Goal: Task Accomplishment & Management: Use online tool/utility

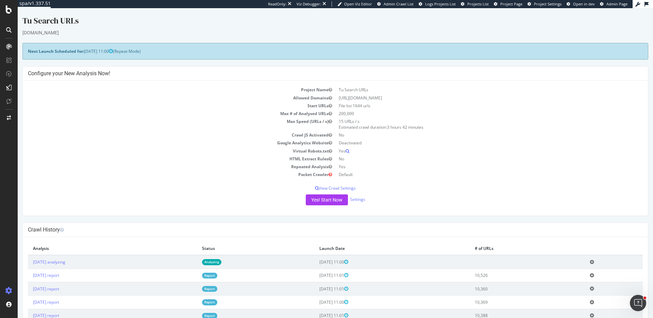
click at [595, 262] on icon at bounding box center [592, 261] width 4 height 5
click at [561, 282] on link "Delete analysis" at bounding box center [567, 281] width 54 height 9
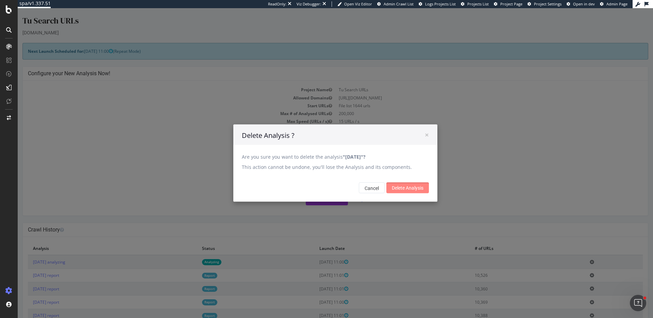
click at [415, 186] on input "Delete Analysis" at bounding box center [408, 187] width 43 height 11
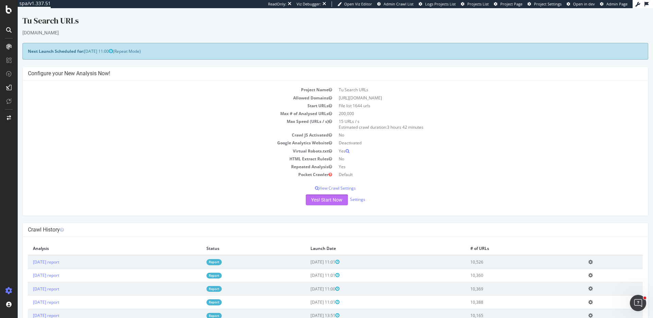
click at [331, 202] on button "Yes! Start Now" at bounding box center [327, 199] width 42 height 11
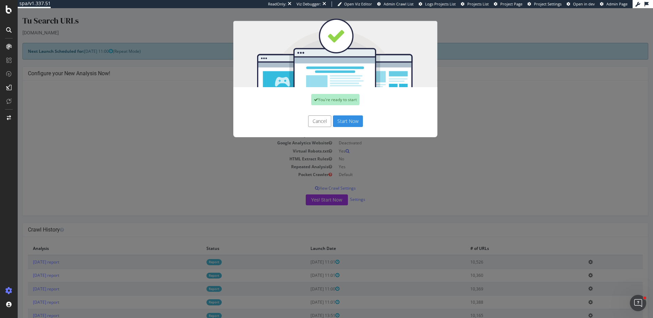
click at [349, 122] on button "Start Now" at bounding box center [348, 121] width 30 height 12
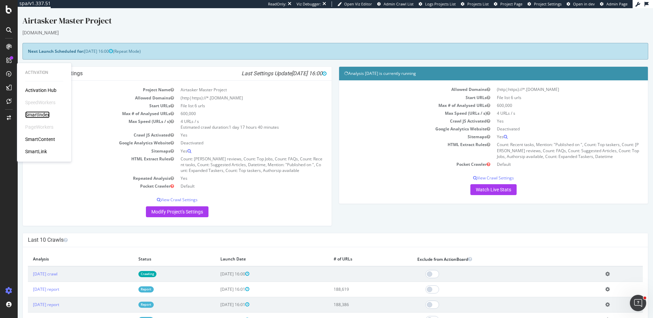
click at [39, 115] on div "SmartIndex" at bounding box center [37, 114] width 25 height 7
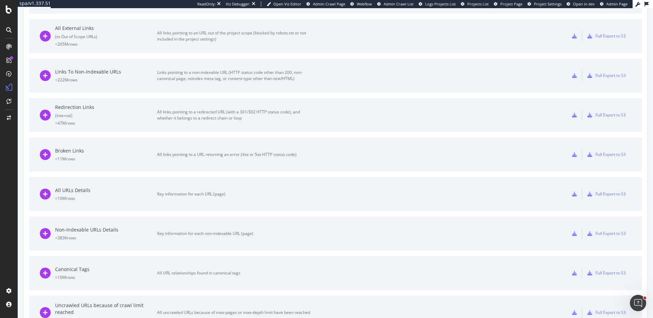
scroll to position [432, 0]
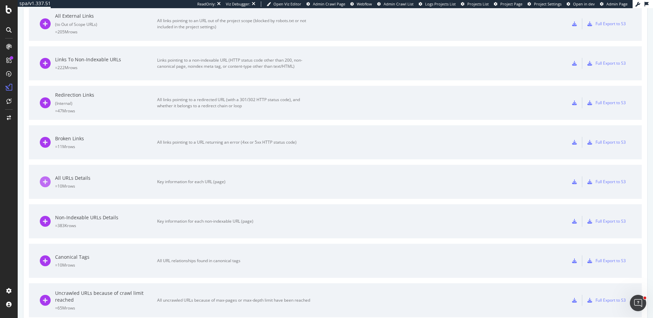
click at [45, 181] on icon at bounding box center [45, 181] width 11 height 11
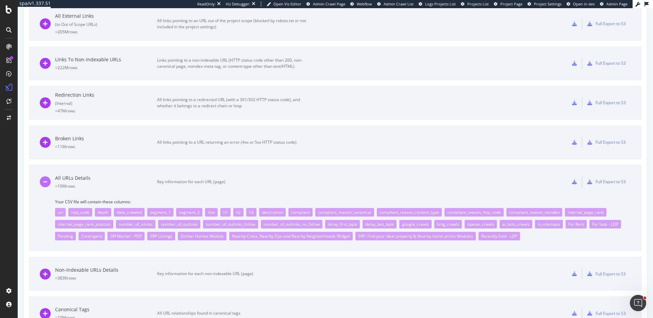
click at [45, 181] on icon at bounding box center [45, 181] width 11 height 11
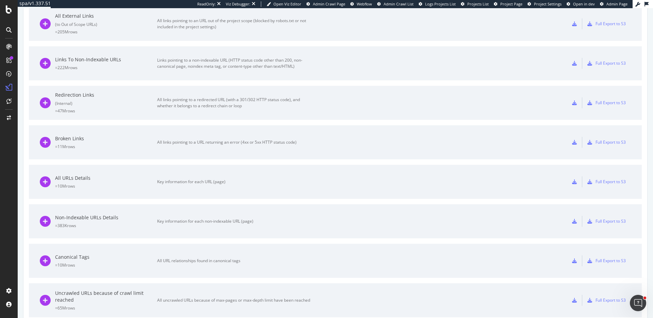
click at [575, 180] on icon at bounding box center [574, 181] width 5 height 5
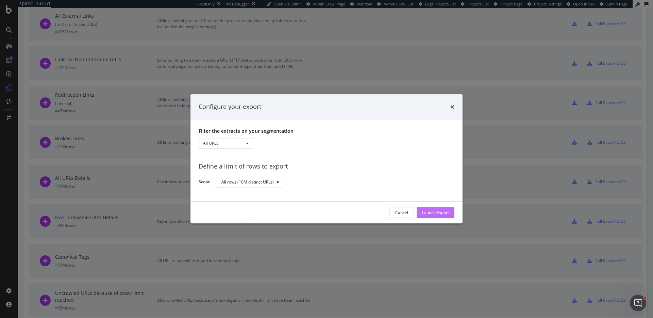
click at [433, 212] on div "Launch Export" at bounding box center [435, 213] width 27 height 6
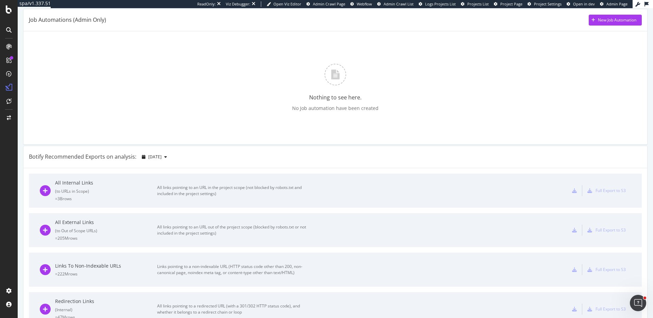
scroll to position [0, 0]
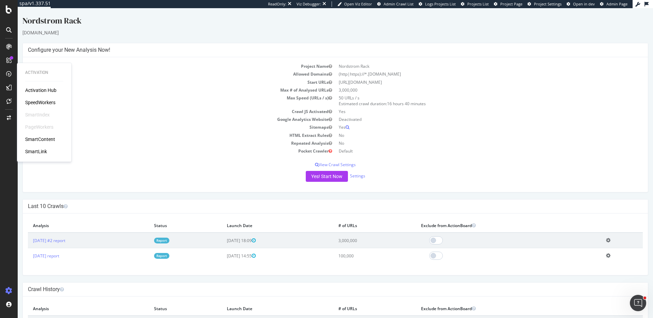
click at [42, 98] on div "Activation Hub SpeedWorkers SmartIndex PageWorkers SmartContent SmartLink" at bounding box center [44, 121] width 38 height 68
click at [43, 101] on div "SpeedWorkers" at bounding box center [40, 102] width 30 height 7
